Goal: Subscribe to service/newsletter

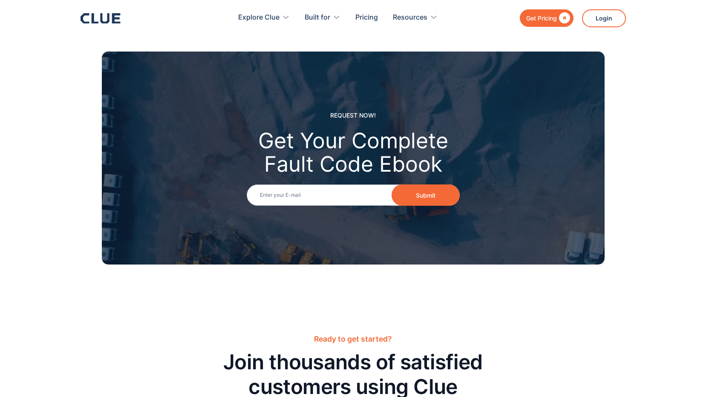
scroll to position [895, 0]
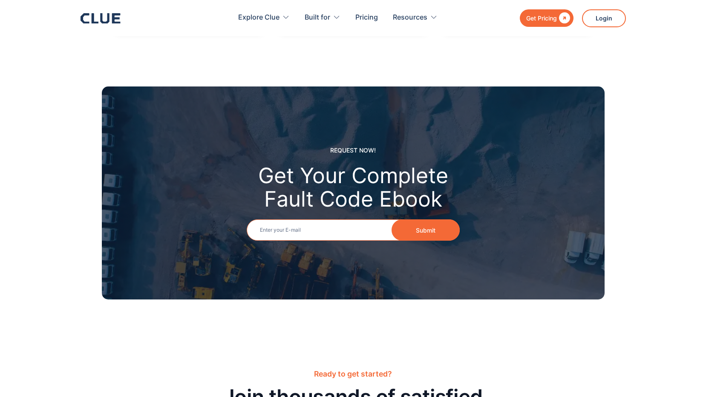
click at [258, 219] on input "Email" at bounding box center [353, 229] width 213 height 21
type input "[EMAIL_ADDRESS][DOMAIN_NAME]"
click at [426, 222] on button "Submit" at bounding box center [426, 229] width 68 height 21
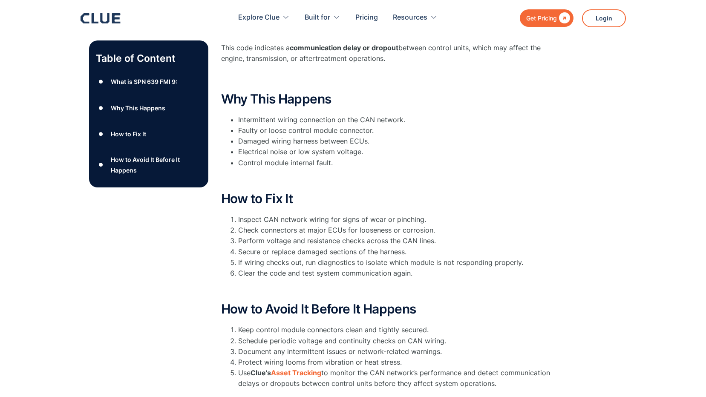
scroll to position [0, 0]
